Goal: Task Accomplishment & Management: Complete application form

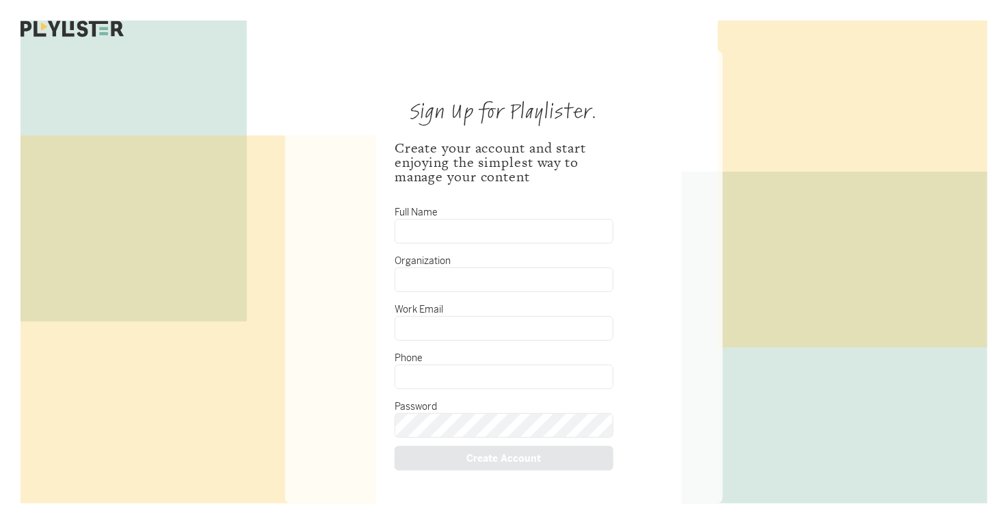
click at [417, 230] on input "Full Name" at bounding box center [504, 231] width 219 height 25
click at [438, 284] on input "Organization" at bounding box center [504, 279] width 219 height 25
type input "s"
click at [444, 230] on input "Full Name" at bounding box center [504, 231] width 219 height 25
type input "[PERSON_NAME]"
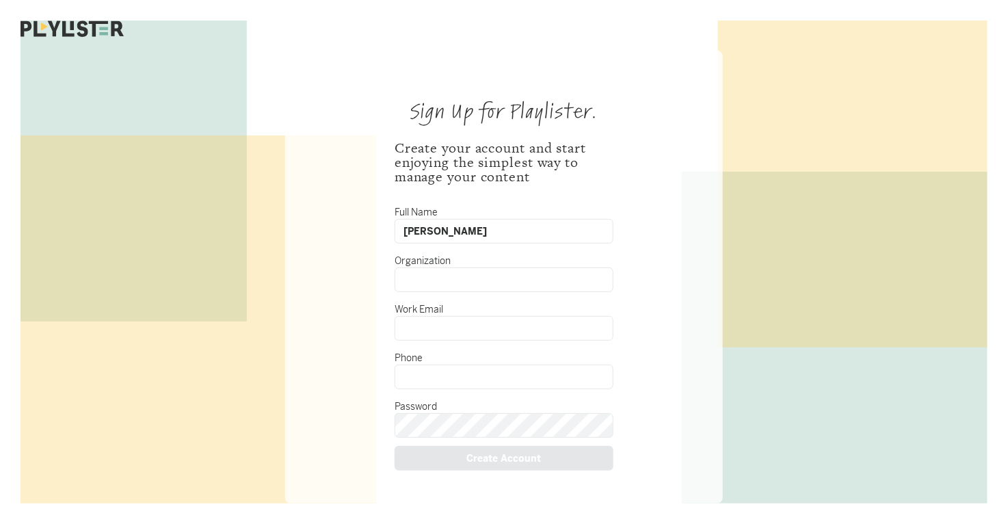
click at [447, 282] on input "Organization" at bounding box center [504, 279] width 219 height 25
type input "[GEOGRAPHIC_DATA][DEMOGRAPHIC_DATA]"
click at [464, 316] on input "Work Email" at bounding box center [504, 328] width 219 height 25
type input "[EMAIL_ADDRESS][DOMAIN_NAME]"
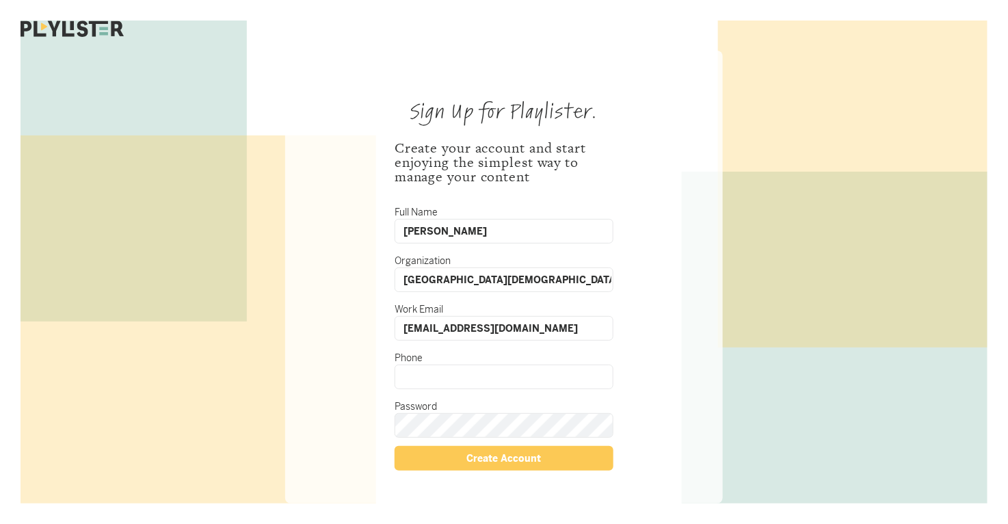
click at [427, 375] on input "Phone" at bounding box center [504, 377] width 219 height 25
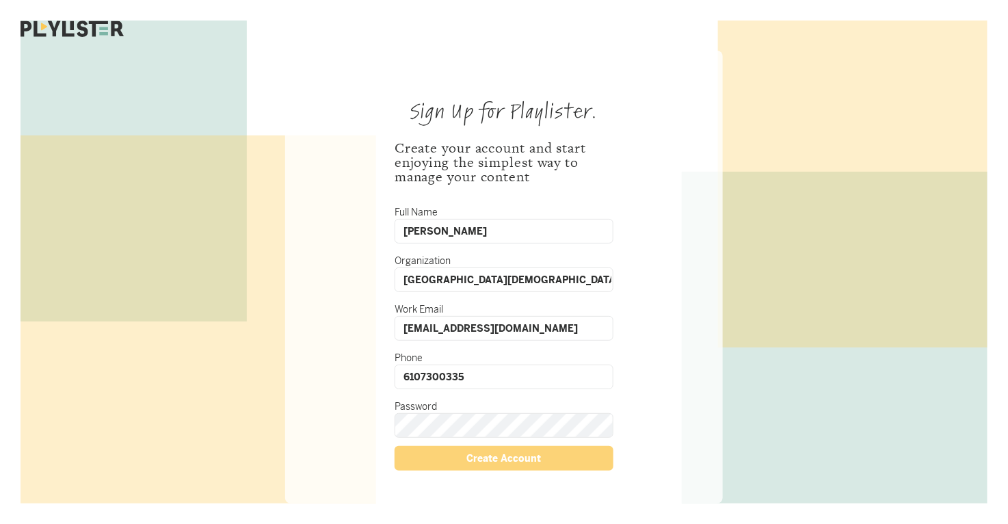
type input "6107300335"
click at [509, 448] on div "Create Account" at bounding box center [504, 458] width 219 height 25
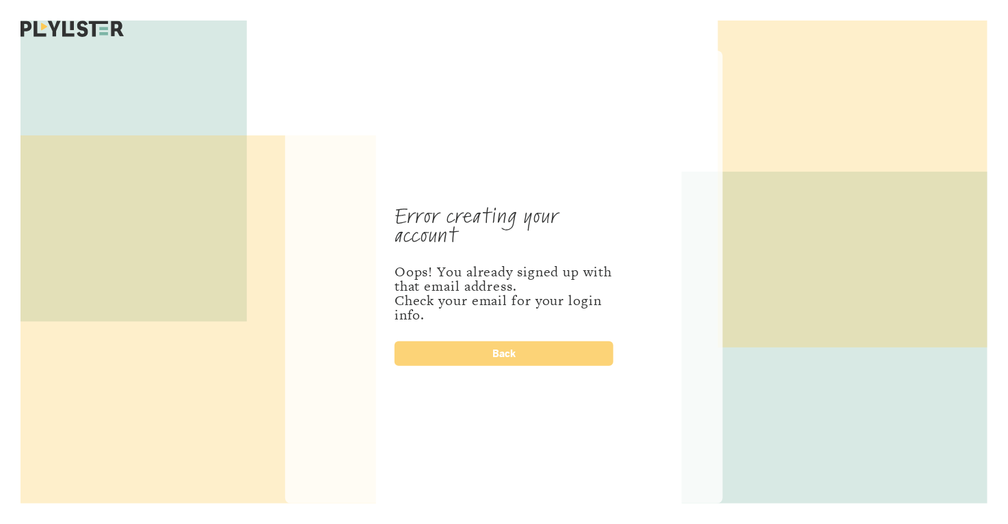
click at [418, 342] on div "Back" at bounding box center [504, 353] width 219 height 25
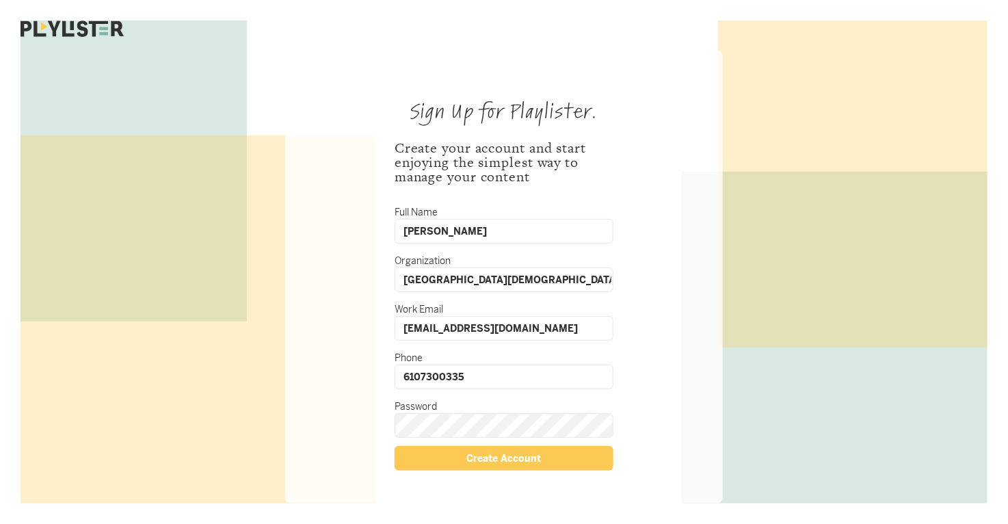
click at [574, 330] on input "[EMAIL_ADDRESS][DOMAIN_NAME]" at bounding box center [504, 328] width 219 height 25
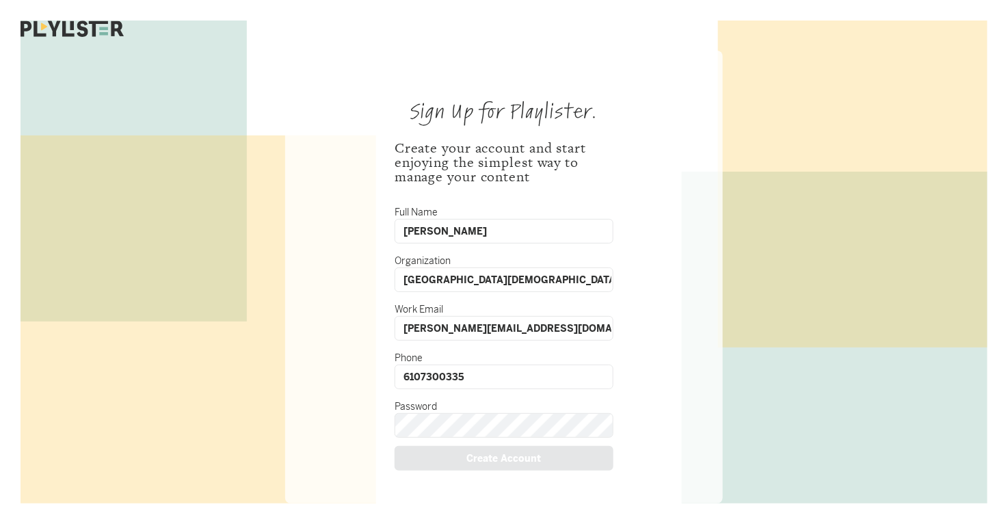
type input "[PERSON_NAME][EMAIL_ADDRESS][DOMAIN_NAME]"
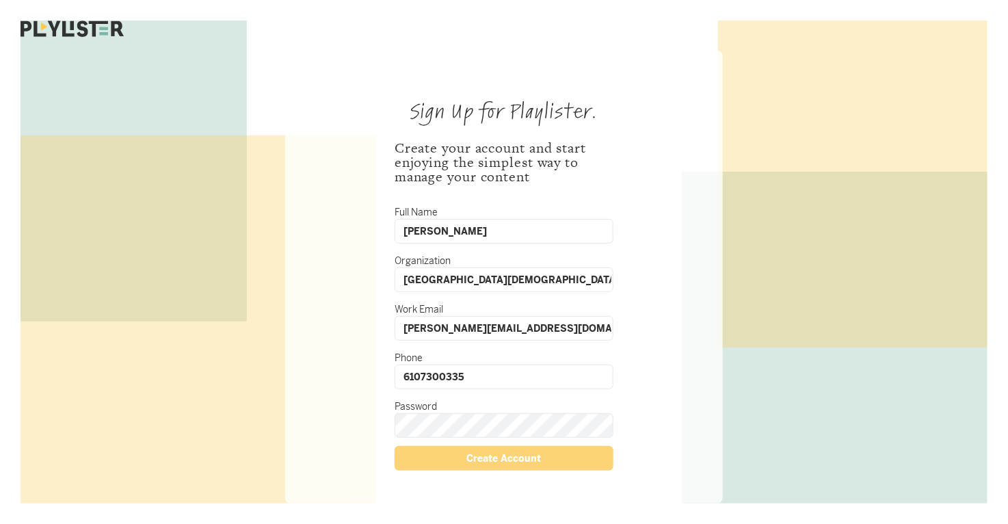
click at [429, 451] on div "Create Account" at bounding box center [504, 458] width 219 height 25
